Goal: Task Accomplishment & Management: Use online tool/utility

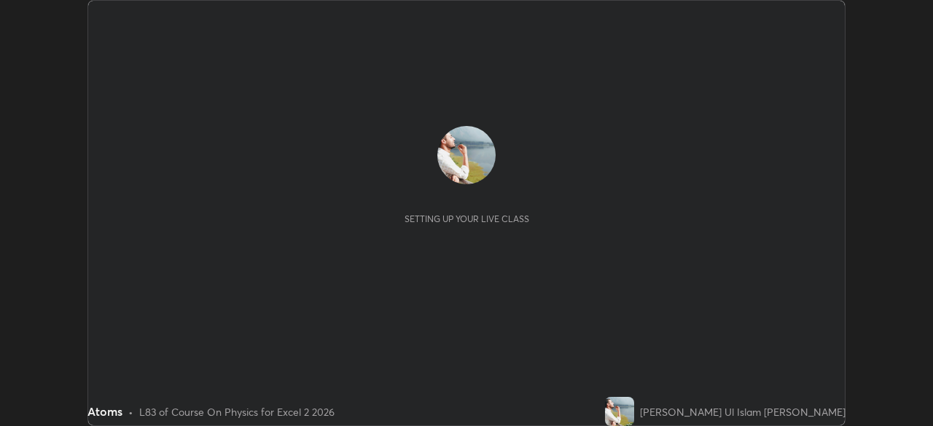
scroll to position [426, 932]
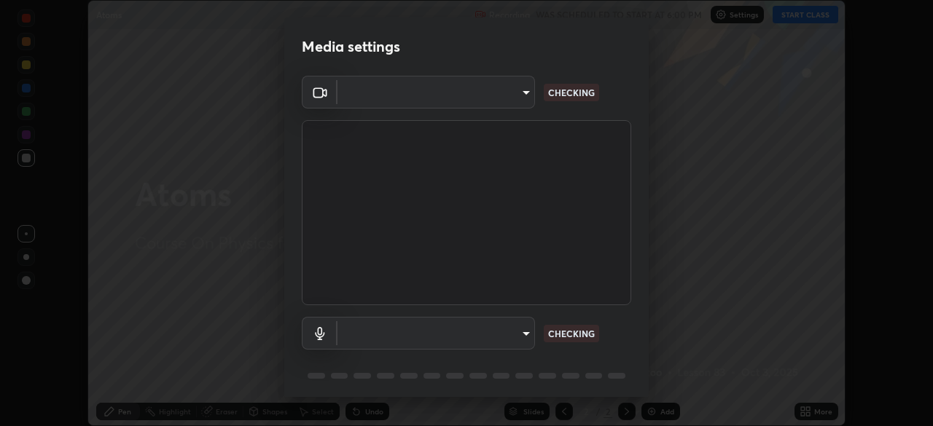
type input "0098613ca96d1cb365b3845fa694b9755ae94ec2d7c0f75973c998bbbf9ace16"
type input "default"
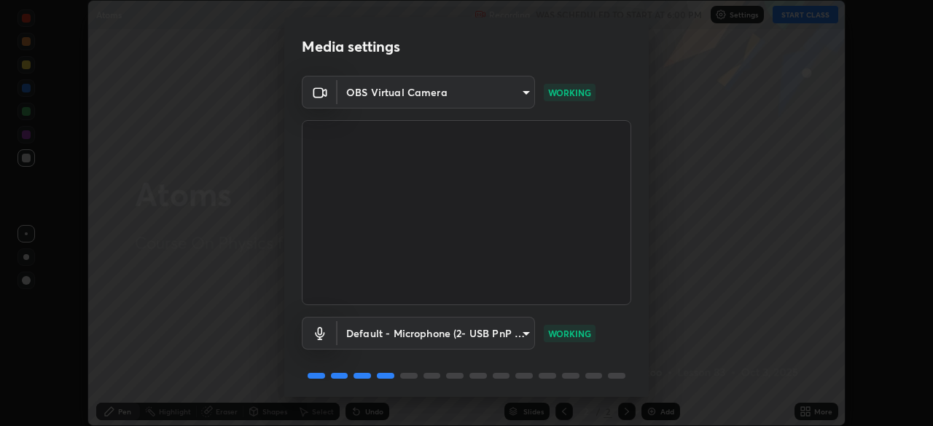
scroll to position [52, 0]
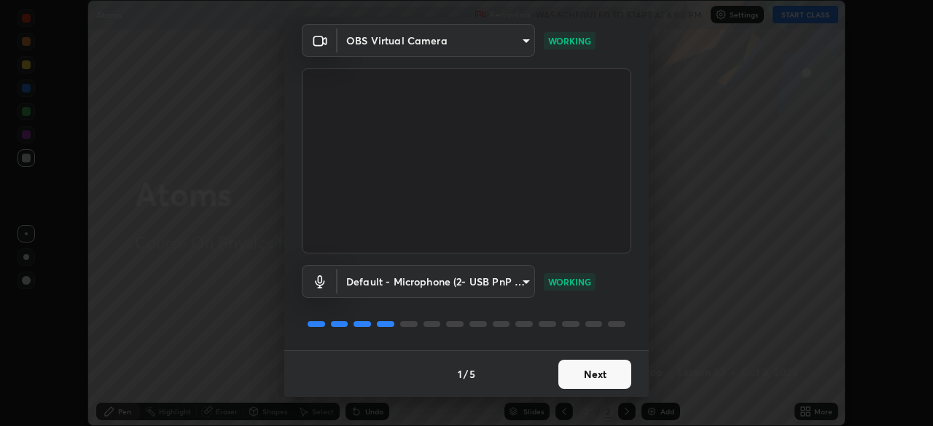
click at [593, 381] on button "Next" at bounding box center [594, 374] width 73 height 29
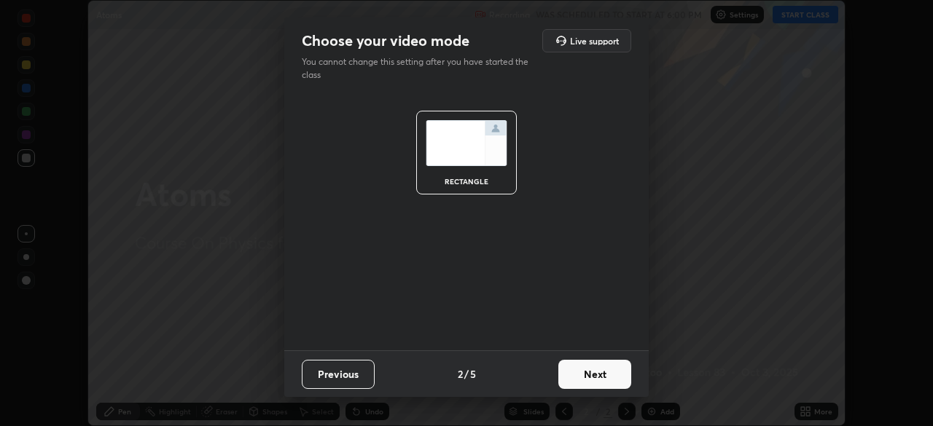
scroll to position [0, 0]
click at [599, 375] on button "Next" at bounding box center [594, 374] width 73 height 29
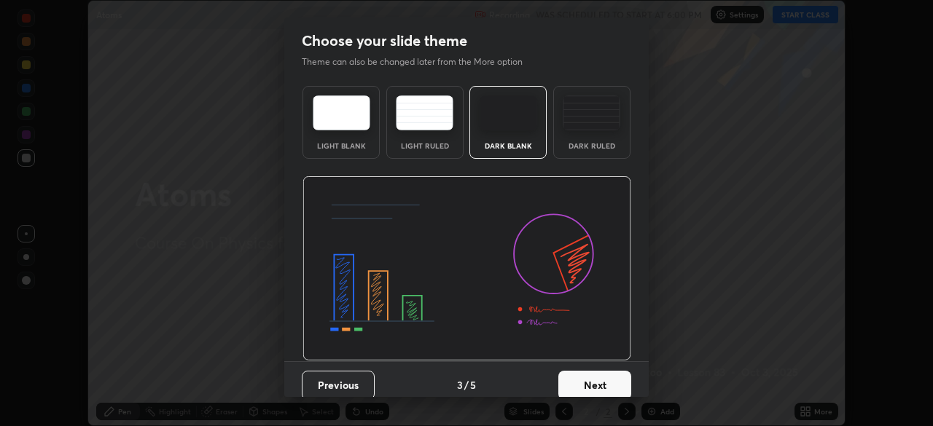
click at [590, 381] on button "Next" at bounding box center [594, 385] width 73 height 29
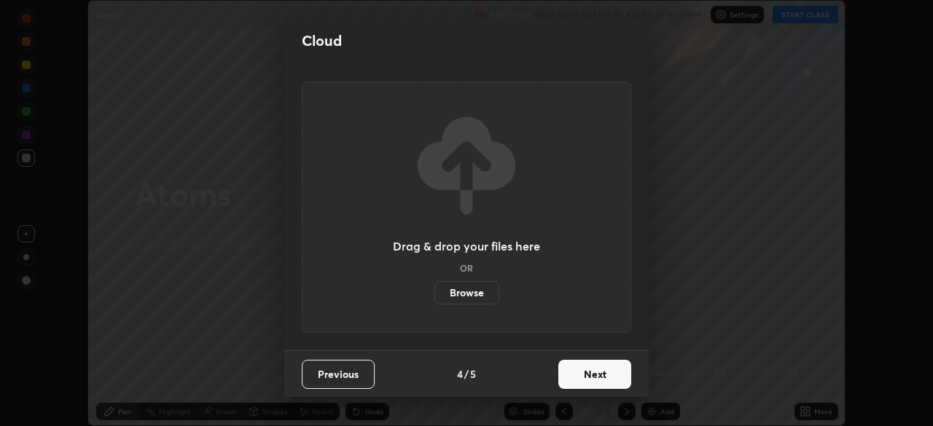
click at [590, 374] on button "Next" at bounding box center [594, 374] width 73 height 29
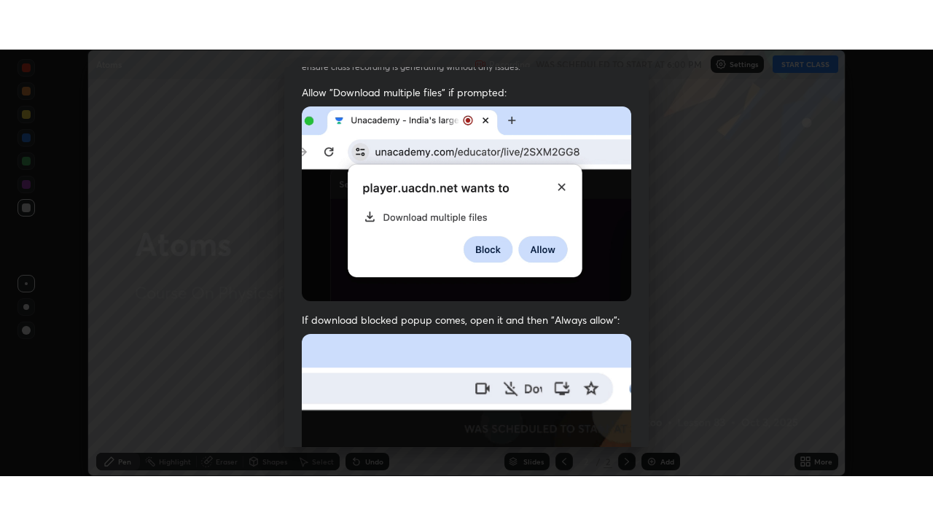
scroll to position [349, 0]
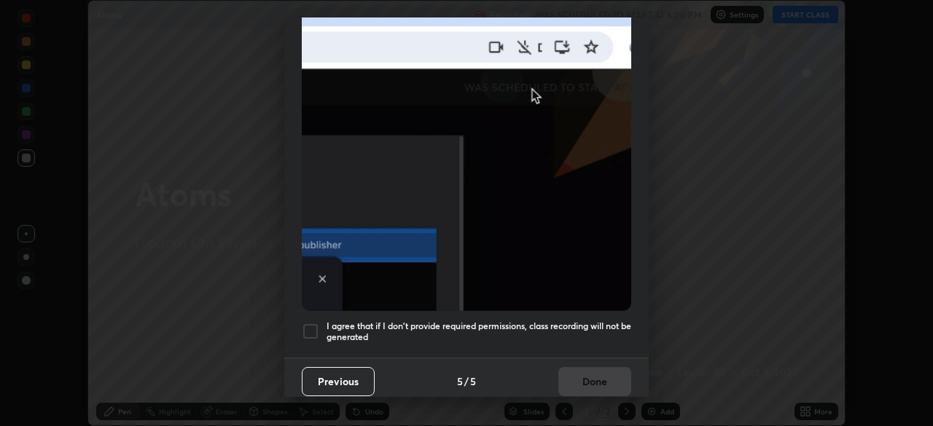
click at [504, 321] on h5 "I agree that if I don't provide required permissions, class recording will not …" at bounding box center [478, 332] width 305 height 23
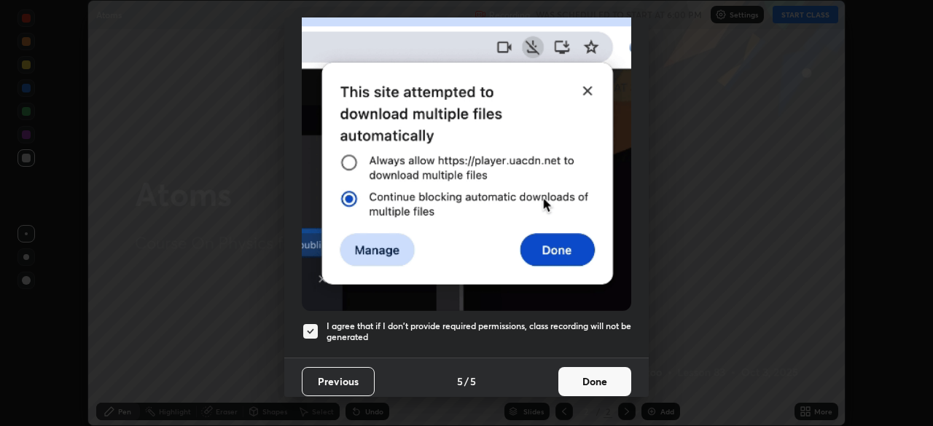
click at [595, 373] on button "Done" at bounding box center [594, 381] width 73 height 29
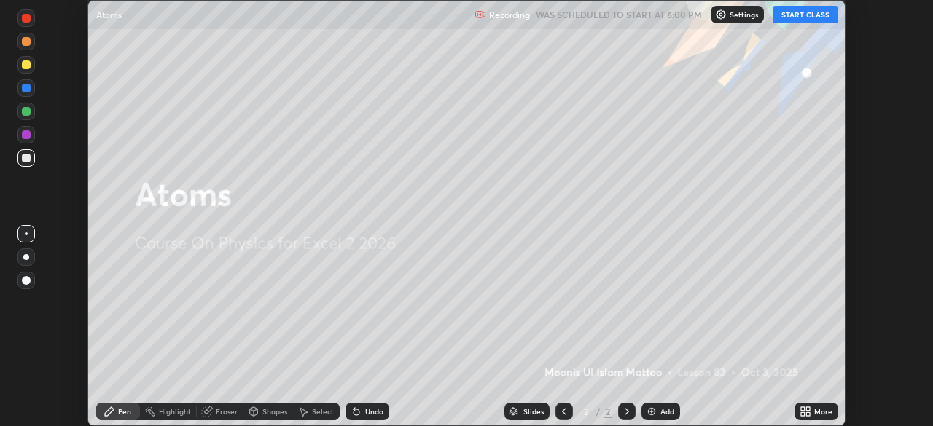
click at [656, 410] on div "Add" at bounding box center [660, 411] width 39 height 17
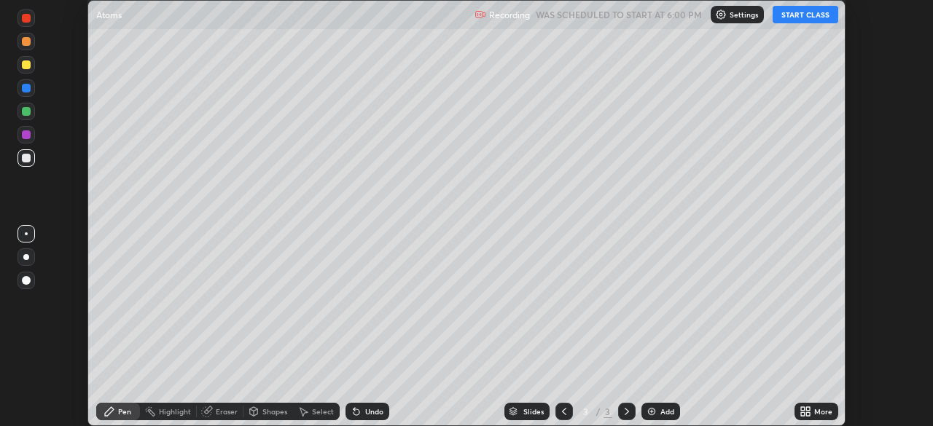
click at [810, 415] on icon at bounding box center [808, 414] width 4 height 4
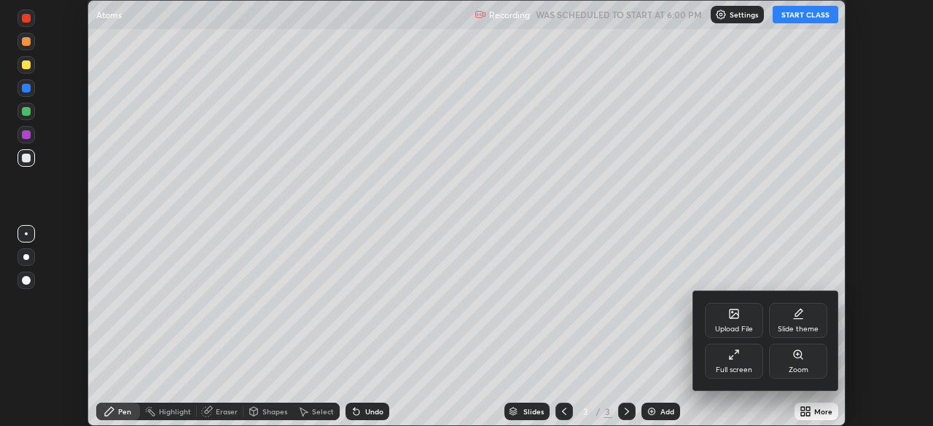
click at [741, 359] on div "Full screen" at bounding box center [734, 361] width 58 height 35
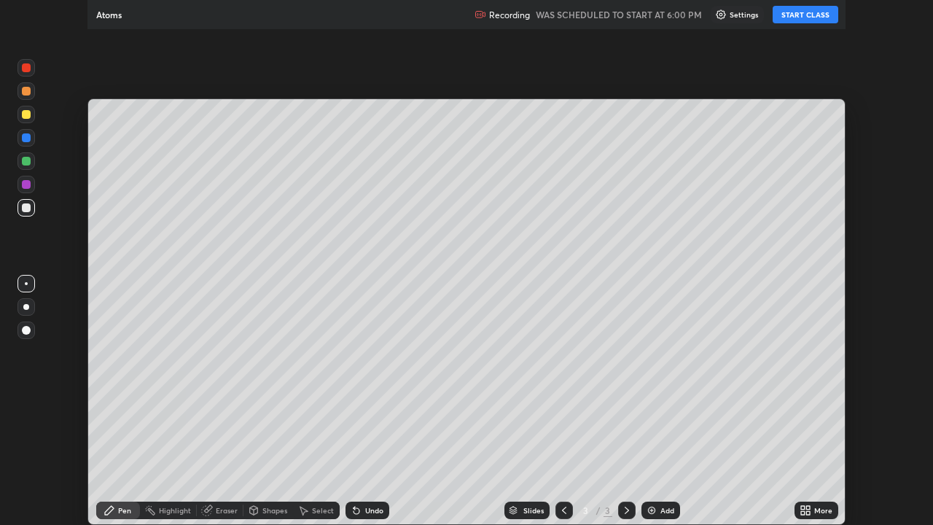
scroll to position [525, 933]
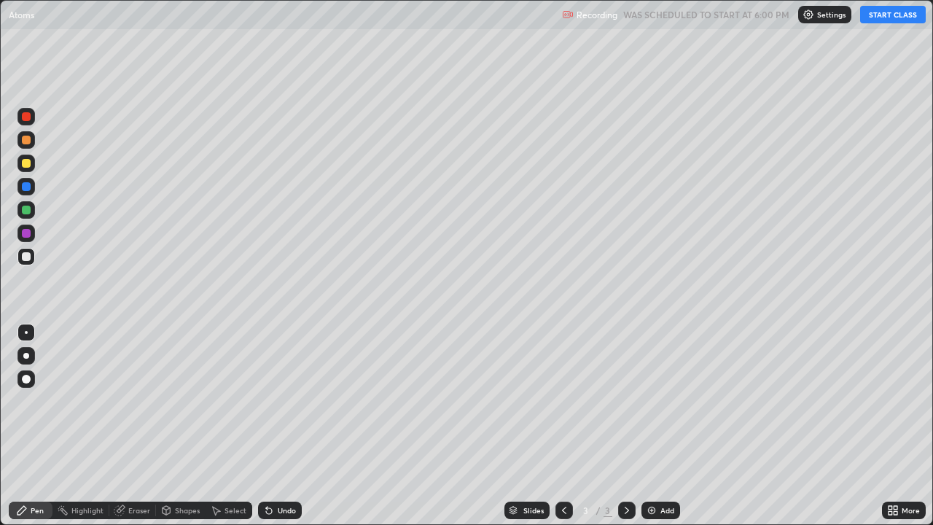
click at [882, 15] on button "START CLASS" at bounding box center [893, 14] width 66 height 17
click at [27, 232] on div at bounding box center [26, 233] width 9 height 9
click at [23, 253] on div at bounding box center [26, 256] width 9 height 9
click at [26, 234] on div at bounding box center [26, 233] width 9 height 9
click at [25, 259] on div at bounding box center [26, 256] width 9 height 9
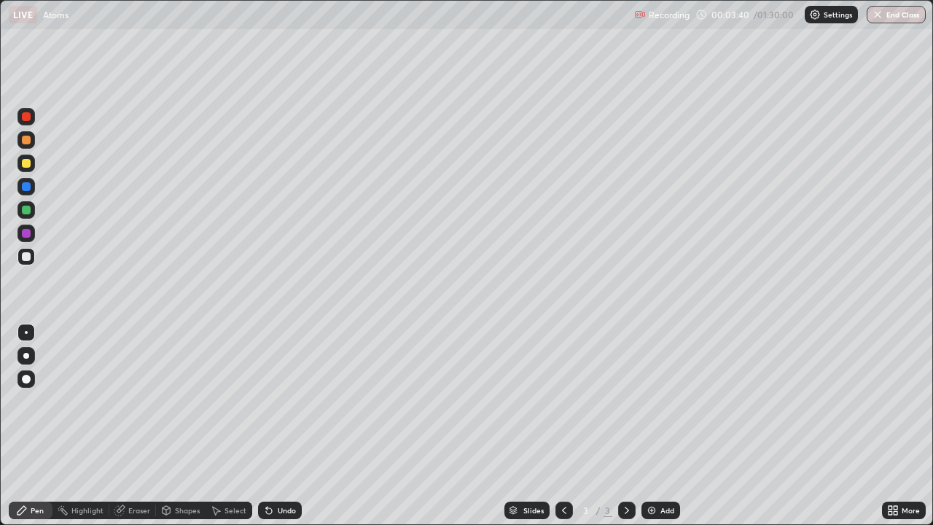
click at [28, 239] on div at bounding box center [25, 232] width 17 height 17
click at [30, 259] on div at bounding box center [26, 256] width 9 height 9
click at [281, 426] on div "Undo" at bounding box center [287, 510] width 18 height 7
click at [657, 426] on div "Add" at bounding box center [660, 509] width 39 height 17
click at [561, 426] on icon at bounding box center [564, 510] width 12 height 12
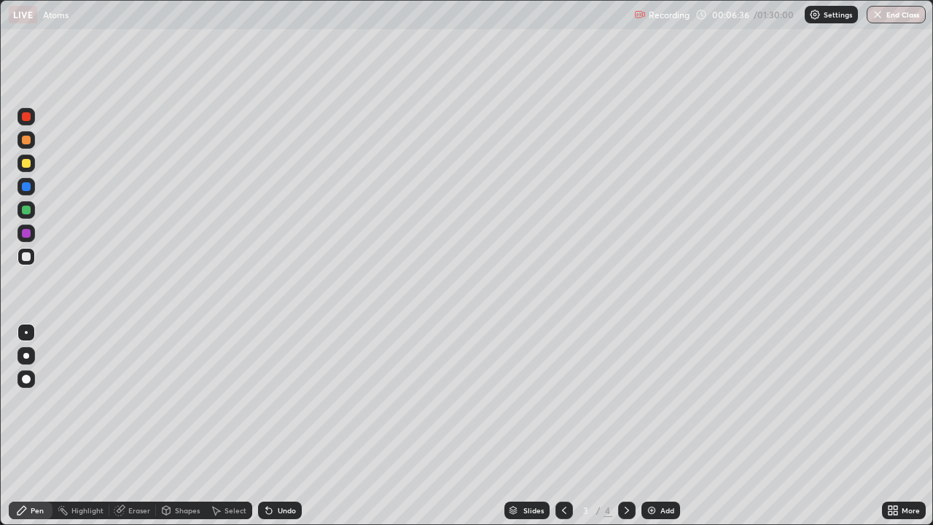
click at [28, 209] on div at bounding box center [26, 210] width 9 height 9
click at [625, 426] on icon at bounding box center [627, 510] width 12 height 12
click at [27, 233] on div at bounding box center [26, 233] width 9 height 9
click at [23, 235] on div at bounding box center [26, 233] width 9 height 9
click at [26, 257] on div at bounding box center [26, 256] width 9 height 9
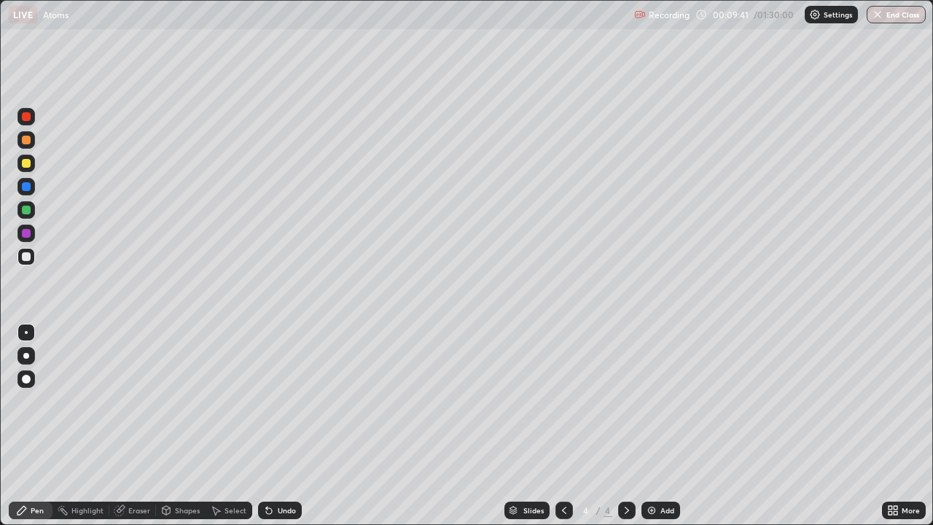
click at [27, 211] on div at bounding box center [26, 210] width 9 height 9
click at [564, 426] on icon at bounding box center [564, 510] width 12 height 12
click at [29, 254] on div at bounding box center [26, 256] width 9 height 9
click at [627, 426] on icon at bounding box center [627, 510] width 12 height 12
click at [563, 426] on icon at bounding box center [564, 510] width 4 height 7
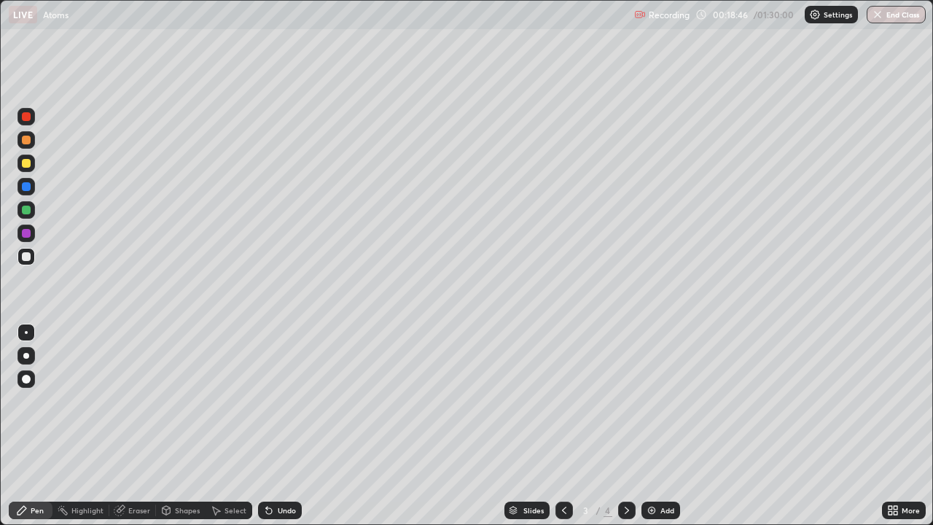
click at [625, 426] on icon at bounding box center [627, 510] width 12 height 12
click at [660, 426] on div "Add" at bounding box center [667, 510] width 14 height 7
click at [28, 239] on div at bounding box center [25, 232] width 17 height 17
click at [289, 426] on div "Undo" at bounding box center [280, 509] width 44 height 17
click at [660, 426] on div "Add" at bounding box center [660, 509] width 39 height 17
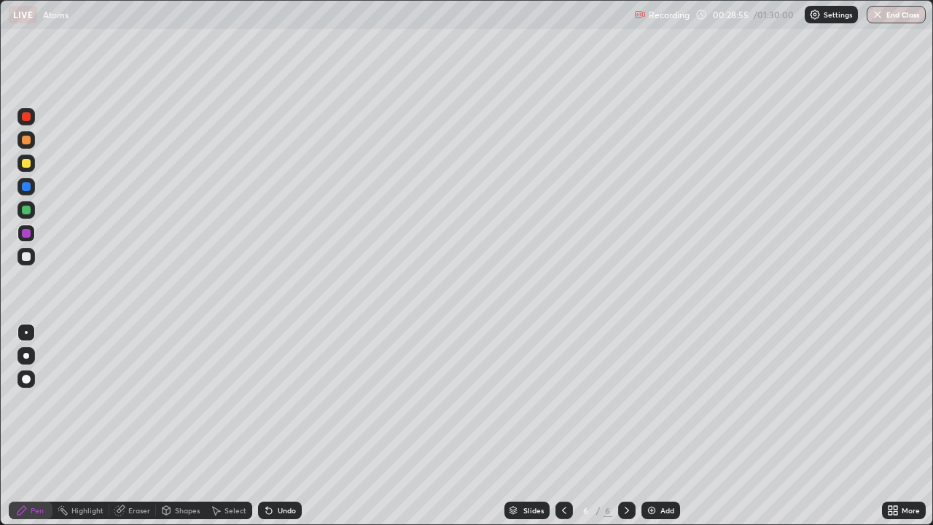
click at [29, 256] on div at bounding box center [26, 256] width 9 height 9
click at [26, 208] on div at bounding box center [26, 210] width 9 height 9
click at [31, 257] on div at bounding box center [25, 256] width 17 height 17
click at [26, 208] on div at bounding box center [26, 210] width 9 height 9
click at [280, 426] on div "Undo" at bounding box center [287, 510] width 18 height 7
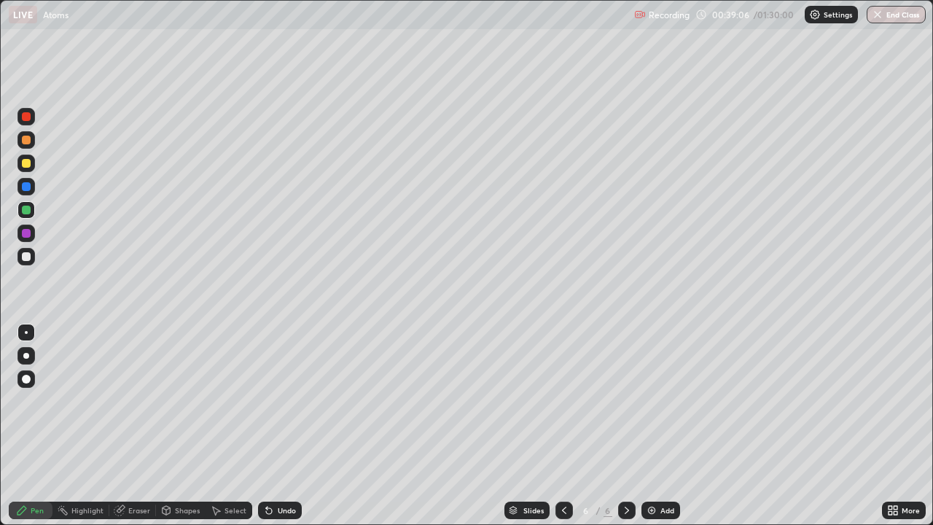
click at [664, 426] on div "Add" at bounding box center [667, 510] width 14 height 7
click at [564, 426] on icon at bounding box center [564, 510] width 12 height 12
click at [625, 426] on icon at bounding box center [627, 510] width 12 height 12
click at [563, 426] on icon at bounding box center [564, 510] width 12 height 12
click at [625, 426] on icon at bounding box center [627, 510] width 12 height 12
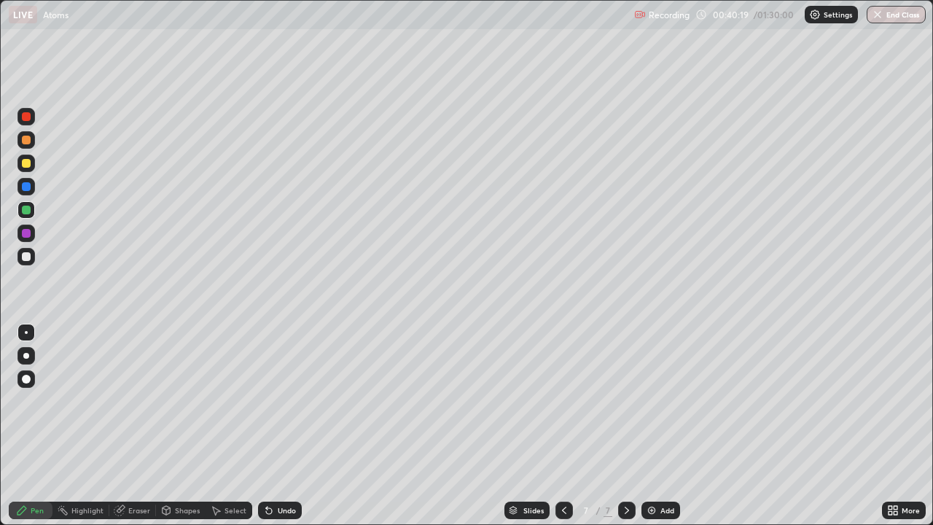
click at [564, 426] on icon at bounding box center [564, 510] width 12 height 12
click at [629, 426] on div at bounding box center [626, 509] width 17 height 17
click at [28, 236] on div at bounding box center [26, 233] width 9 height 9
click at [28, 162] on div at bounding box center [26, 163] width 9 height 9
click at [27, 257] on div at bounding box center [26, 256] width 9 height 9
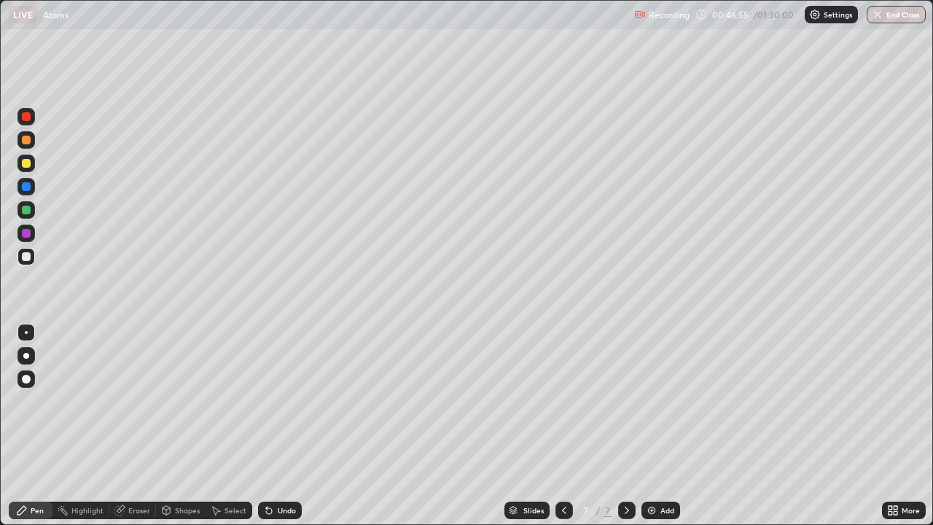
click at [664, 426] on div "Add" at bounding box center [660, 509] width 39 height 17
click at [28, 192] on div at bounding box center [25, 186] width 17 height 17
click at [26, 206] on div at bounding box center [26, 210] width 9 height 9
click at [28, 137] on div at bounding box center [26, 140] width 9 height 9
click at [283, 426] on div "Undo" at bounding box center [287, 510] width 18 height 7
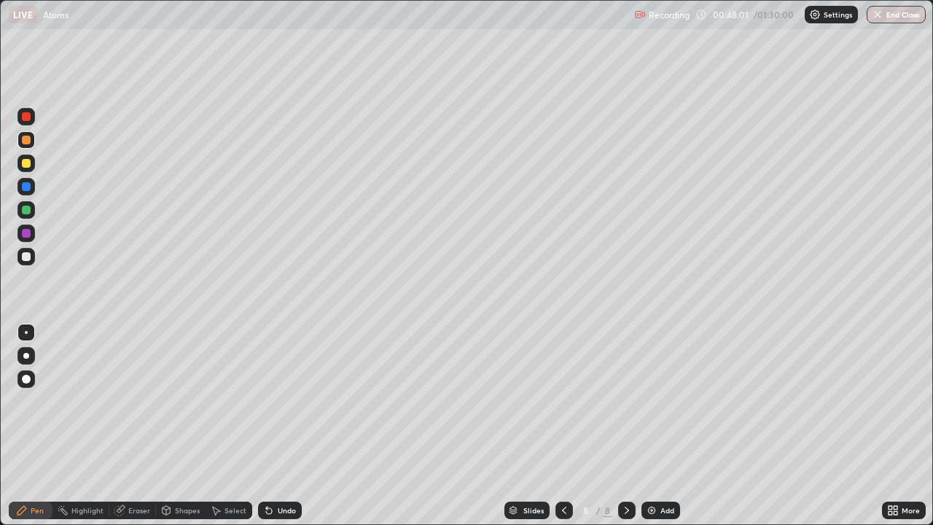
click at [29, 214] on div at bounding box center [26, 210] width 9 height 9
click at [26, 236] on div at bounding box center [26, 233] width 9 height 9
click at [281, 426] on div "Undo" at bounding box center [287, 510] width 18 height 7
click at [278, 426] on div "Undo" at bounding box center [287, 510] width 18 height 7
click at [662, 426] on div "Add" at bounding box center [667, 510] width 14 height 7
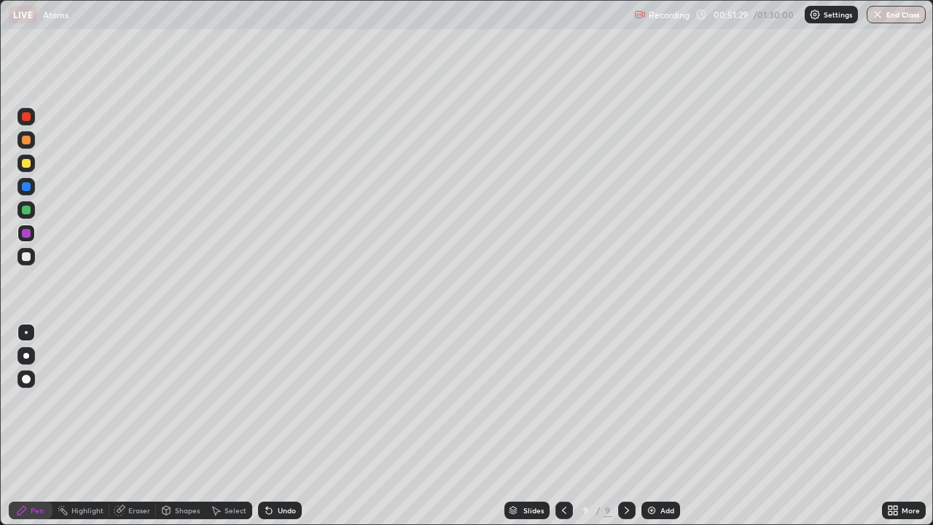
click at [27, 213] on div at bounding box center [26, 210] width 9 height 9
click at [653, 426] on img at bounding box center [652, 510] width 12 height 12
click at [562, 426] on icon at bounding box center [564, 510] width 12 height 12
click at [564, 426] on div at bounding box center [563, 509] width 17 height 17
click at [625, 426] on icon at bounding box center [627, 510] width 12 height 12
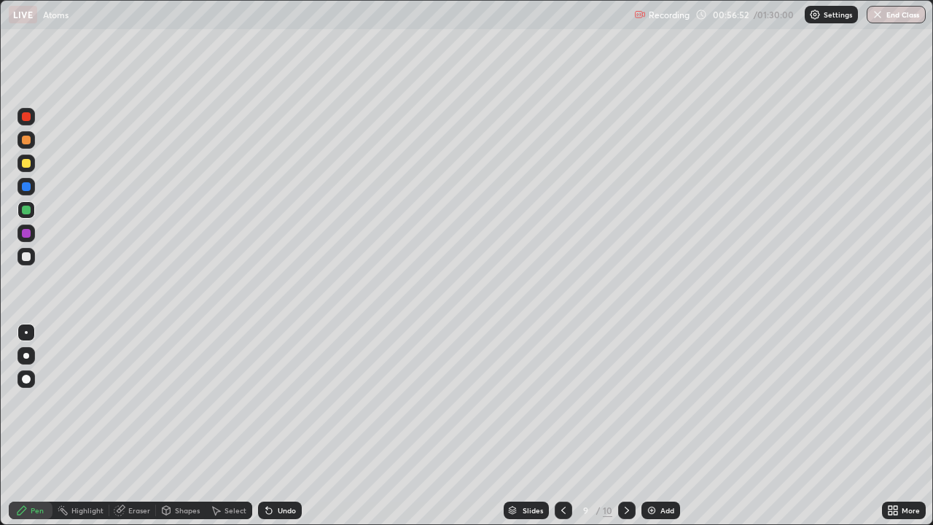
click at [30, 164] on div at bounding box center [26, 163] width 9 height 9
click at [564, 426] on icon at bounding box center [564, 510] width 12 height 12
click at [562, 426] on icon at bounding box center [564, 510] width 12 height 12
click at [560, 426] on icon at bounding box center [564, 510] width 12 height 12
click at [625, 426] on icon at bounding box center [627, 510] width 12 height 12
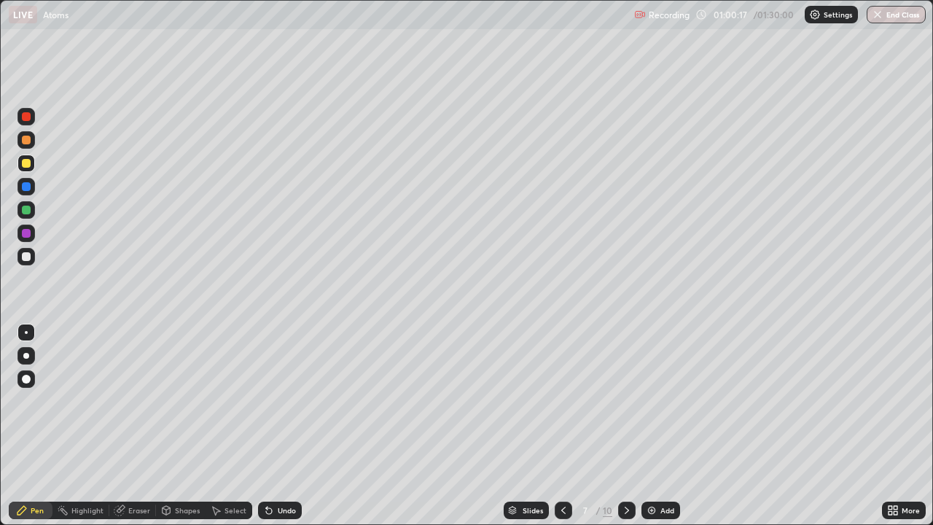
click at [624, 426] on icon at bounding box center [627, 510] width 12 height 12
click at [627, 426] on icon at bounding box center [627, 510] width 12 height 12
click at [625, 426] on icon at bounding box center [627, 510] width 12 height 12
click at [623, 426] on div at bounding box center [626, 509] width 17 height 17
click at [622, 426] on icon at bounding box center [627, 510] width 12 height 12
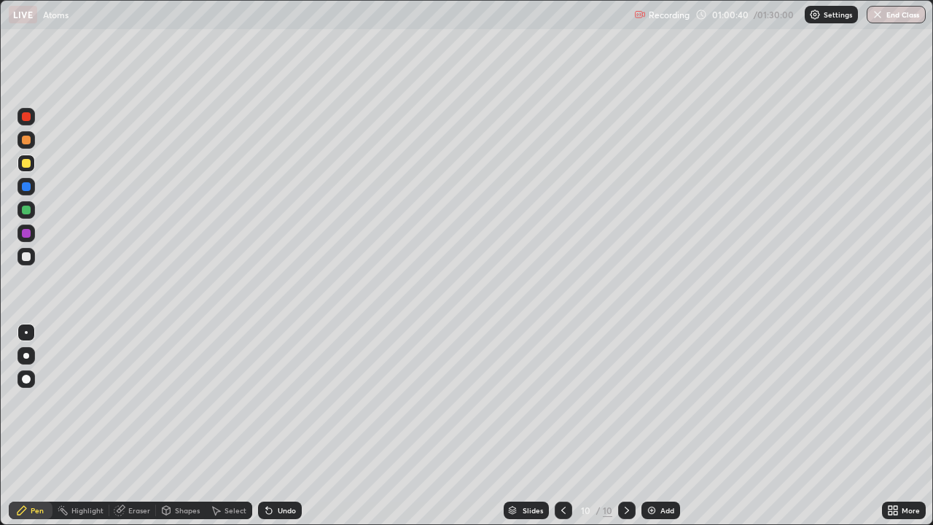
click at [30, 188] on div at bounding box center [26, 186] width 9 height 9
click at [29, 211] on div at bounding box center [26, 210] width 9 height 9
click at [30, 233] on div at bounding box center [26, 233] width 9 height 9
click at [23, 167] on div at bounding box center [26, 163] width 9 height 9
click at [27, 257] on div at bounding box center [26, 256] width 9 height 9
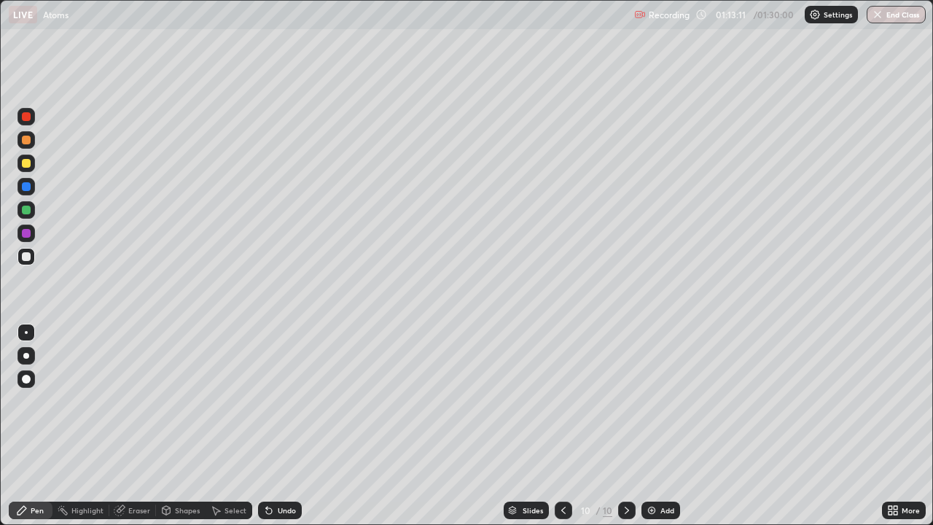
click at [652, 426] on img at bounding box center [652, 510] width 12 height 12
click at [25, 215] on div at bounding box center [25, 209] width 17 height 17
click at [27, 254] on div at bounding box center [26, 256] width 9 height 9
click at [26, 211] on div at bounding box center [26, 210] width 9 height 9
click at [284, 426] on div "Undo" at bounding box center [287, 510] width 18 height 7
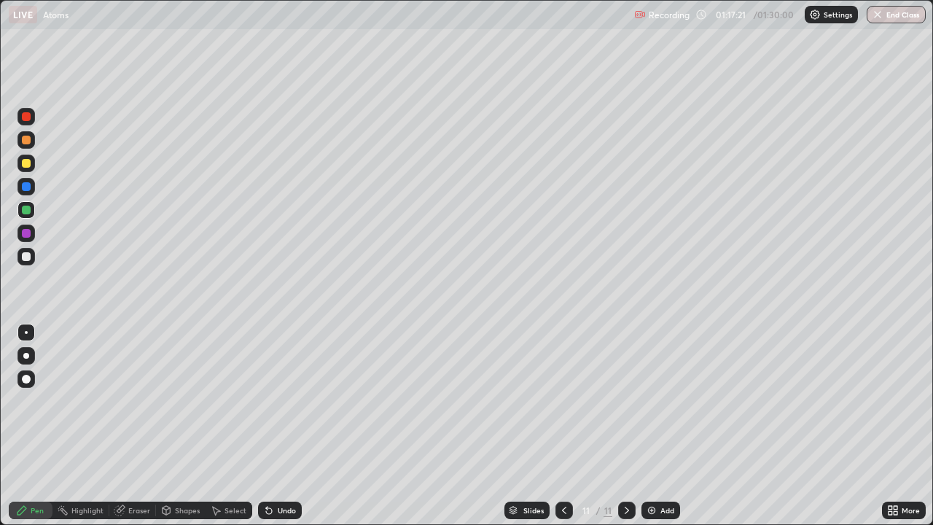
click at [910, 426] on div "More" at bounding box center [904, 509] width 44 height 17
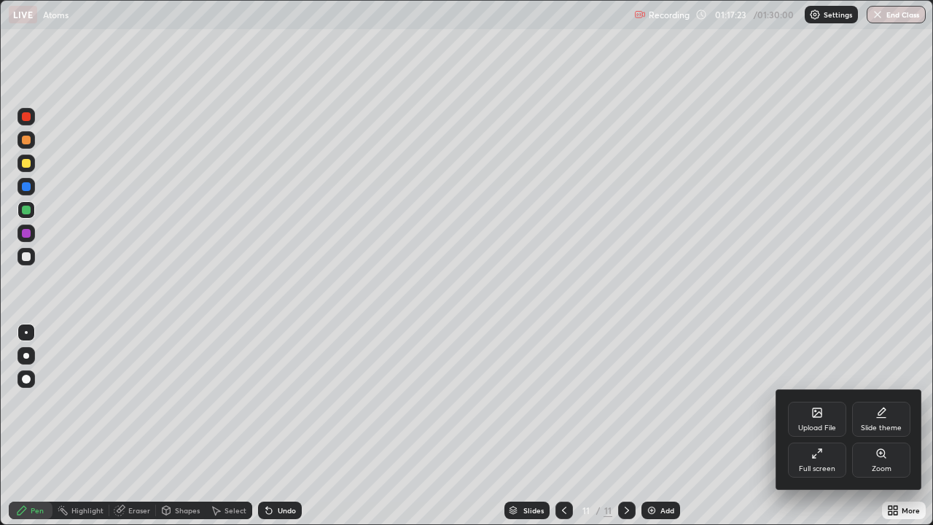
click at [921, 426] on div at bounding box center [466, 262] width 933 height 525
click at [918, 426] on div "Upload File Slide theme Full screen Zoom" at bounding box center [849, 439] width 146 height 99
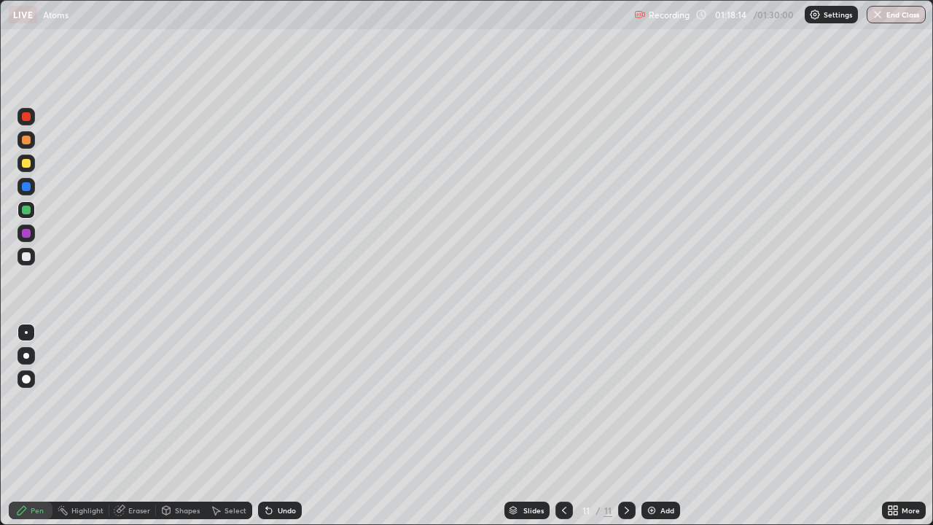
click at [27, 233] on div at bounding box center [26, 233] width 9 height 9
click at [663, 426] on div "Add" at bounding box center [660, 509] width 39 height 17
click at [888, 15] on button "End Class" at bounding box center [896, 14] width 59 height 17
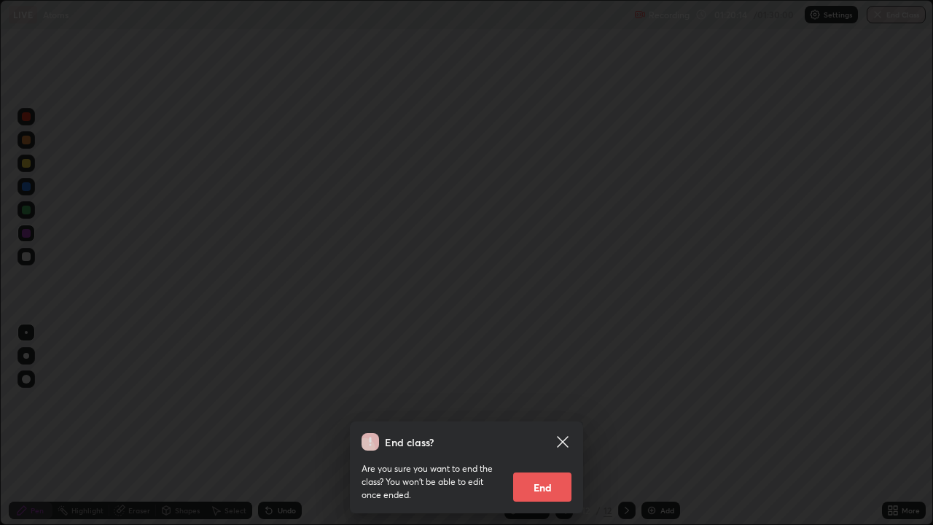
click at [519, 426] on button "End" at bounding box center [542, 486] width 58 height 29
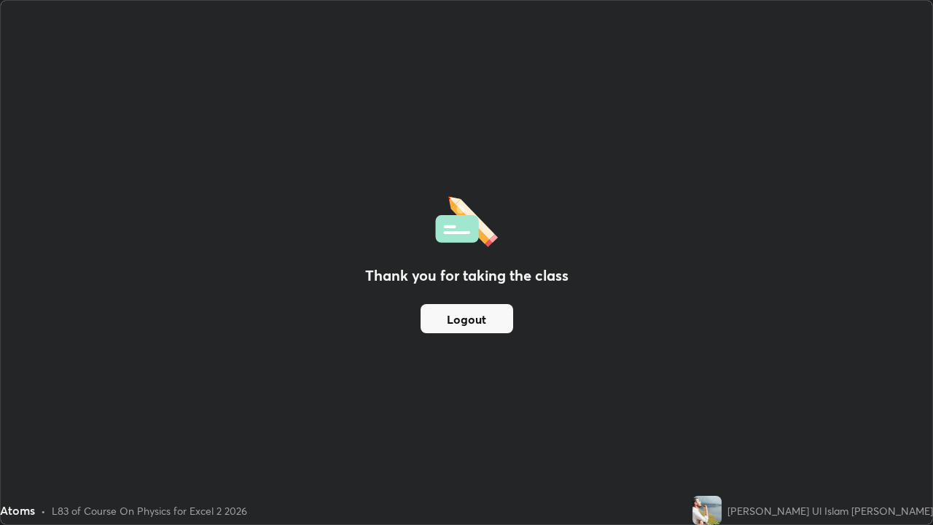
click at [481, 321] on button "Logout" at bounding box center [467, 318] width 93 height 29
click at [460, 324] on button "Logout" at bounding box center [467, 318] width 93 height 29
click at [472, 322] on button "Logout" at bounding box center [467, 318] width 93 height 29
click at [480, 313] on button "Logout" at bounding box center [467, 318] width 93 height 29
click at [478, 316] on button "Logout" at bounding box center [467, 318] width 93 height 29
